Goal: Task Accomplishment & Management: Complete application form

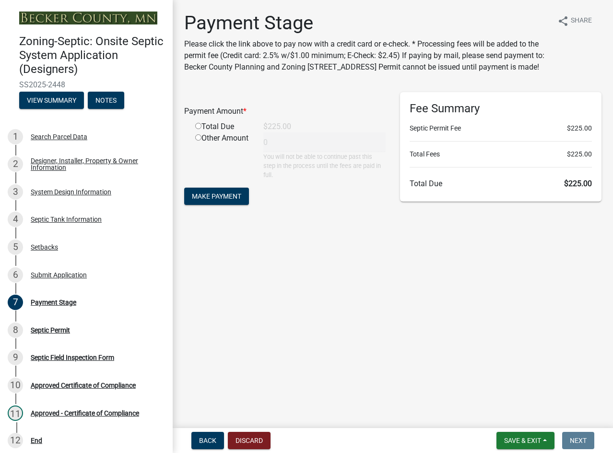
click at [194, 132] on div "Total Due" at bounding box center [222, 127] width 68 height 12
click at [198, 129] on input "radio" at bounding box center [198, 126] width 6 height 6
radio input "true"
type input "225"
click at [215, 203] on button "Make Payment" at bounding box center [216, 196] width 65 height 17
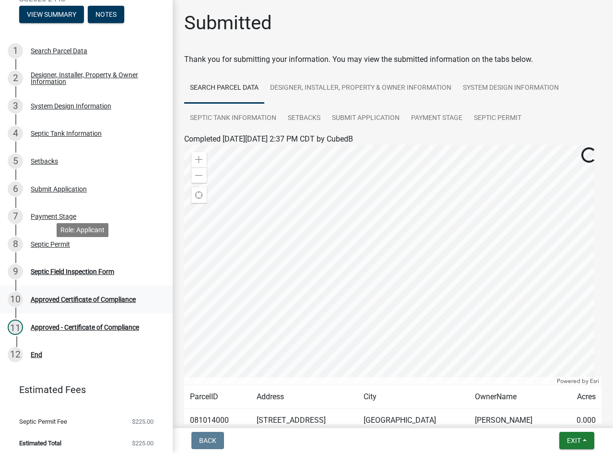
scroll to position [91, 0]
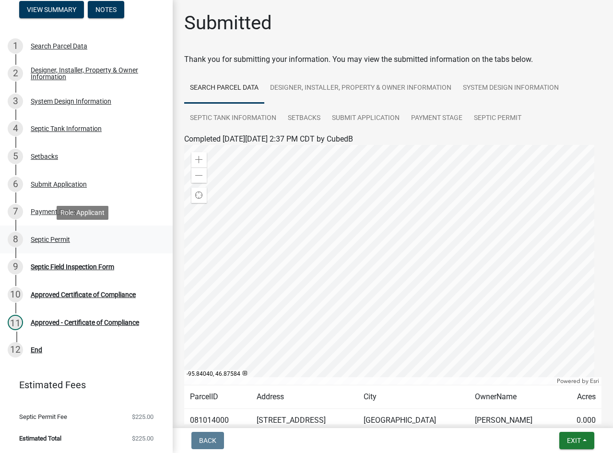
click at [41, 236] on div "Septic Permit" at bounding box center [50, 239] width 39 height 7
